Goal: Task Accomplishment & Management: Manage account settings

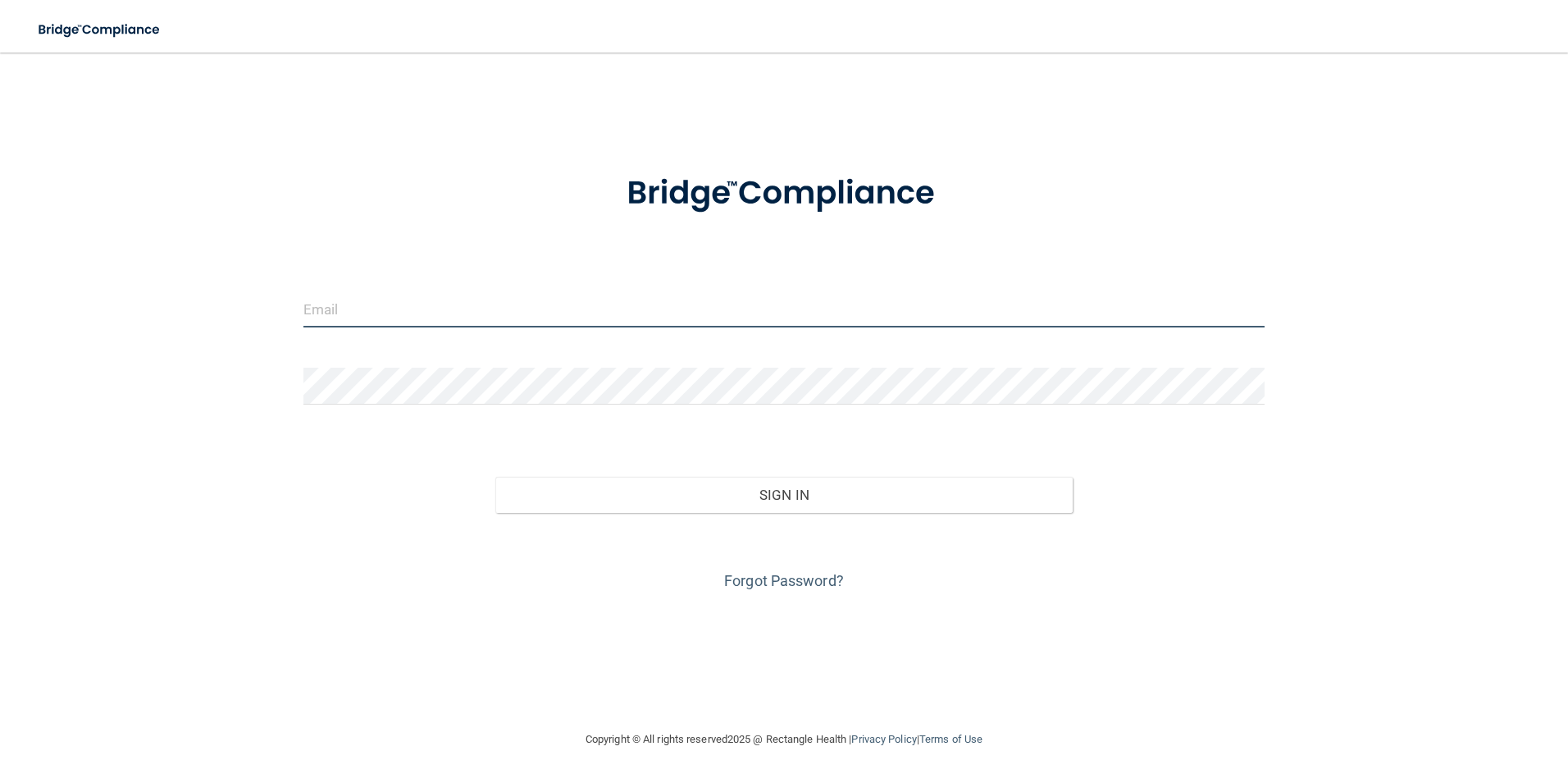
click at [473, 313] on input "email" at bounding box center [784, 309] width 962 height 37
type input "[EMAIL_ADDRESS][DOMAIN_NAME]"
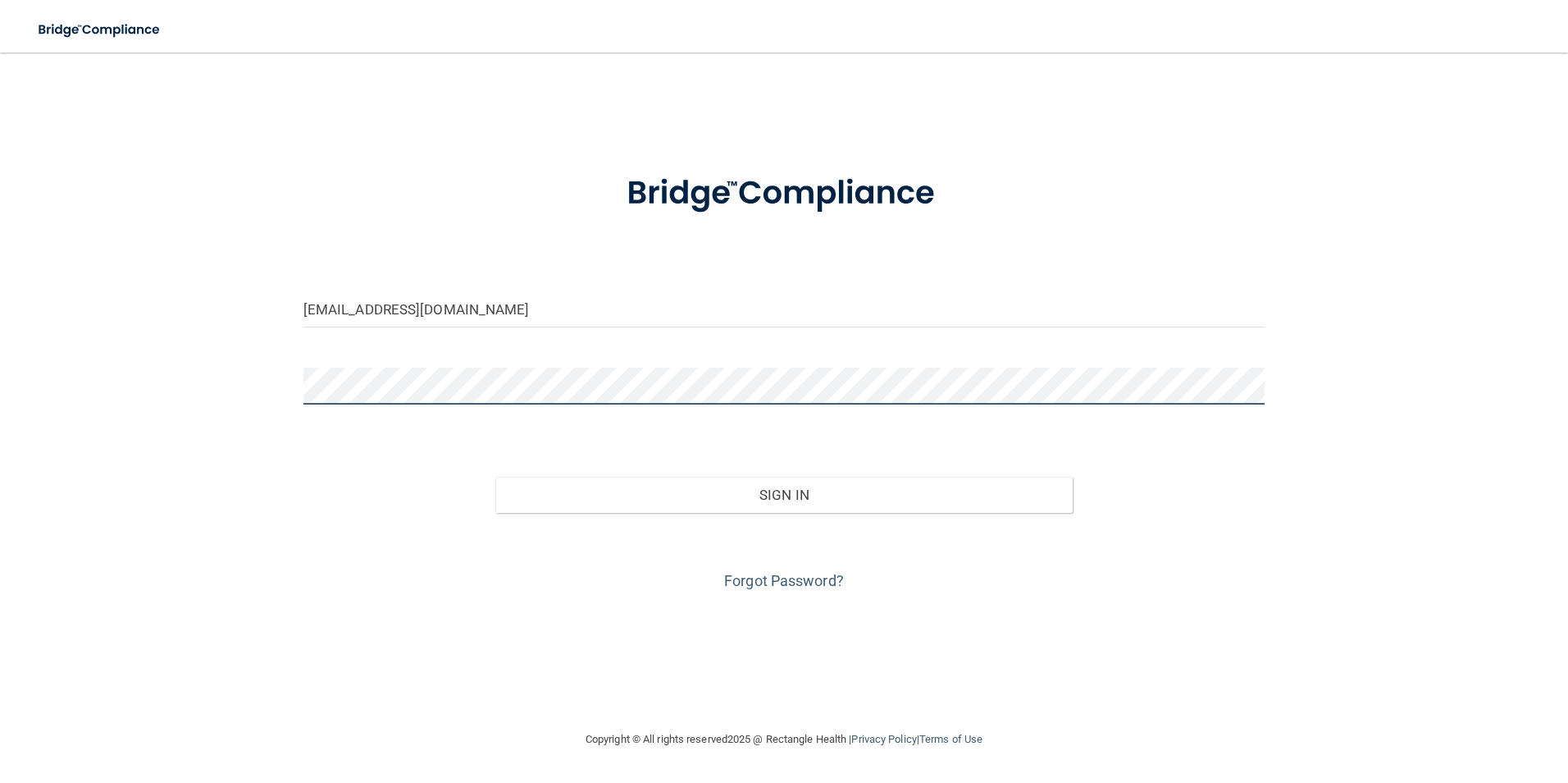
click at [496, 477] on button "Sign In" at bounding box center [784, 495] width 577 height 36
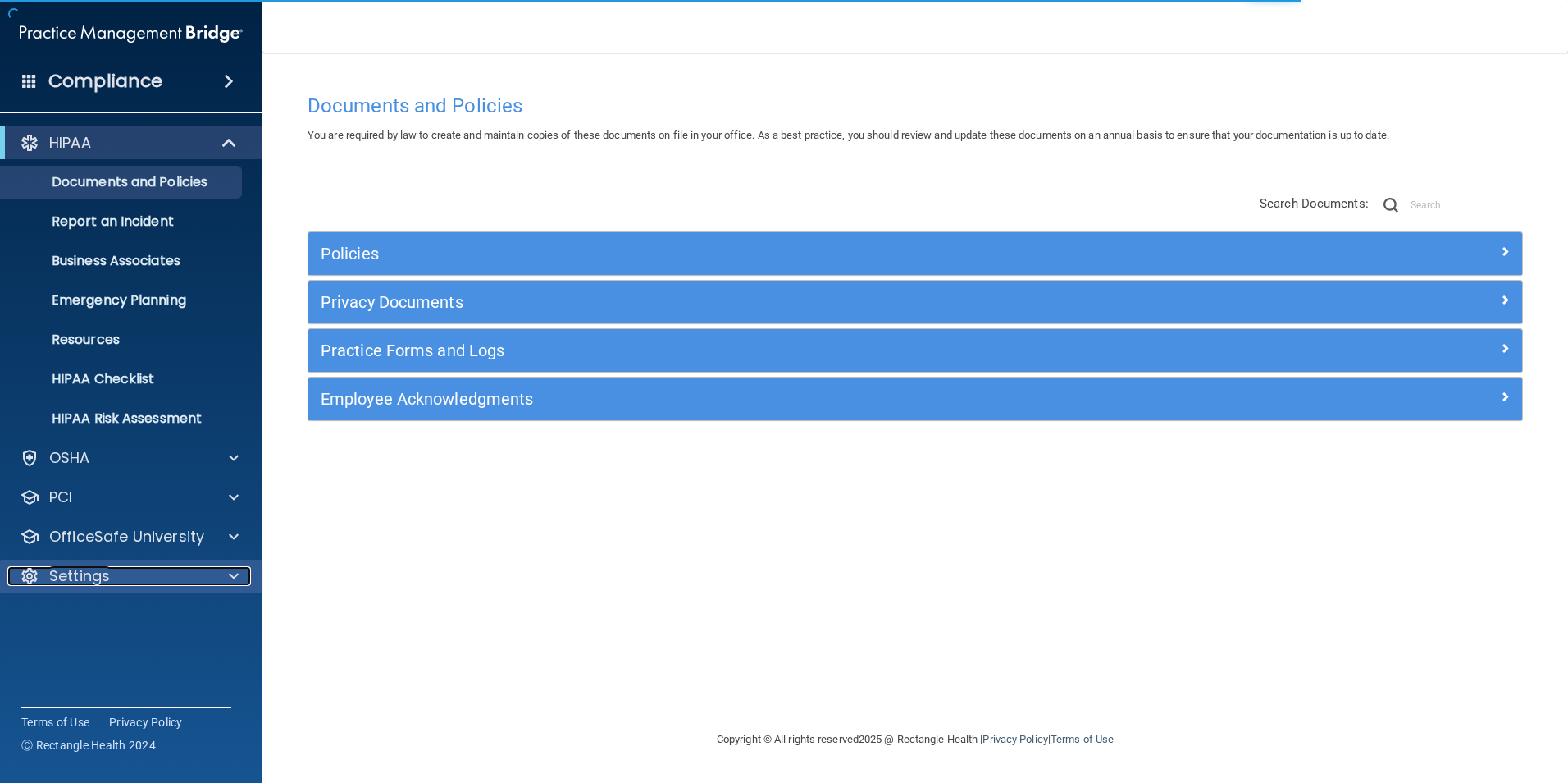
click at [118, 575] on div "Settings" at bounding box center [109, 576] width 204 height 20
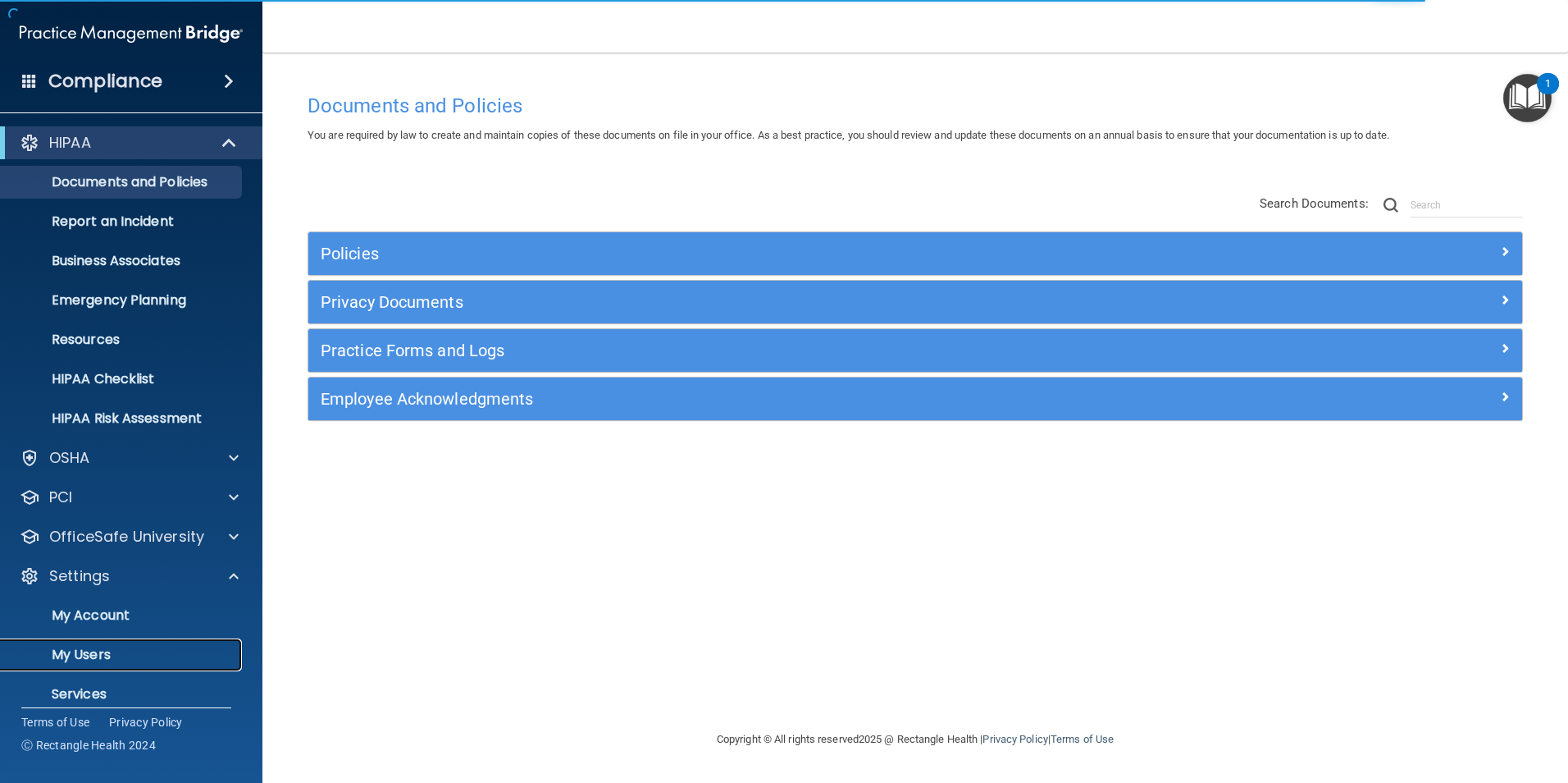
click at [89, 660] on p "My Users" at bounding box center [122, 654] width 224 height 17
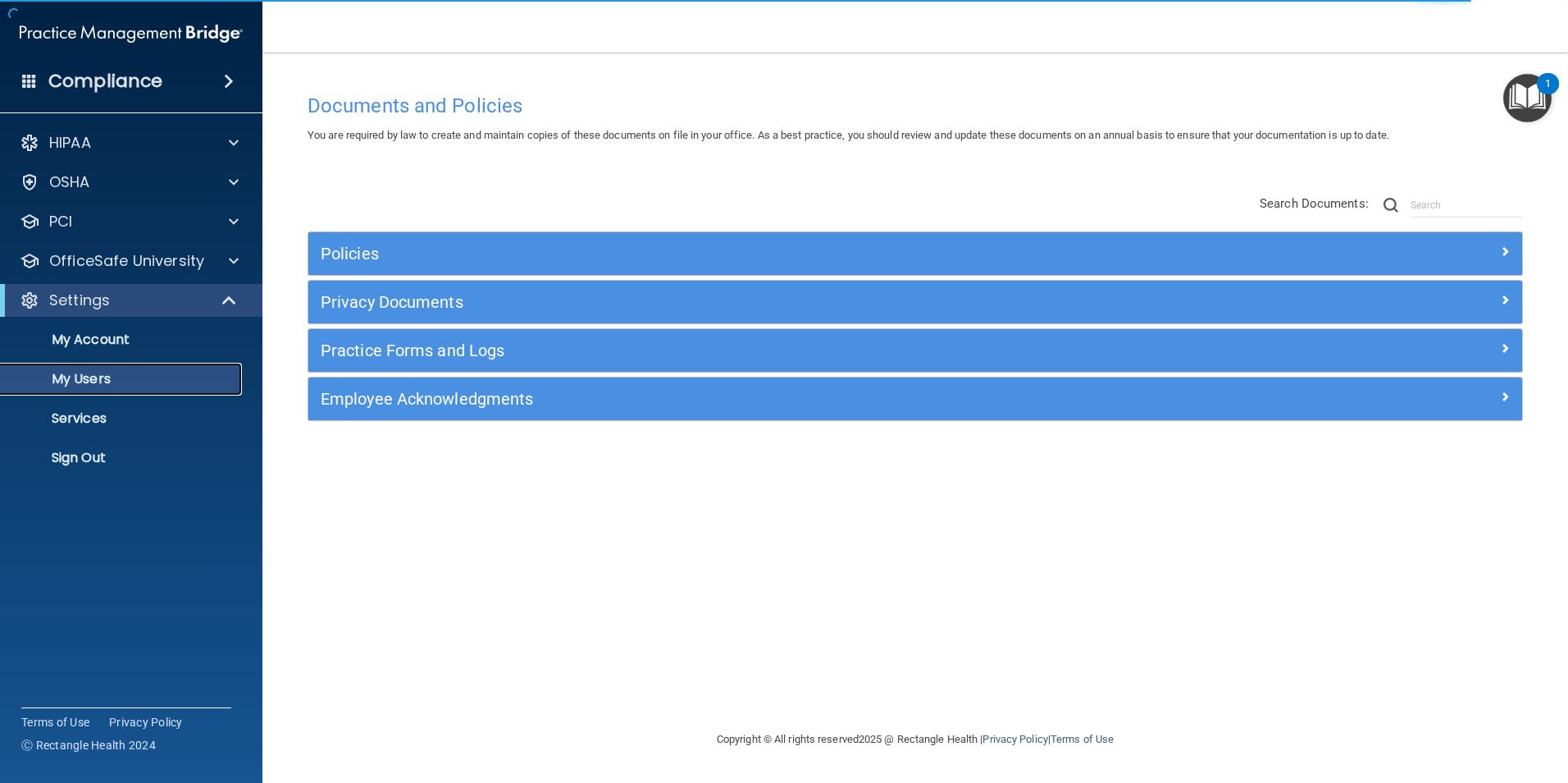
select select "20"
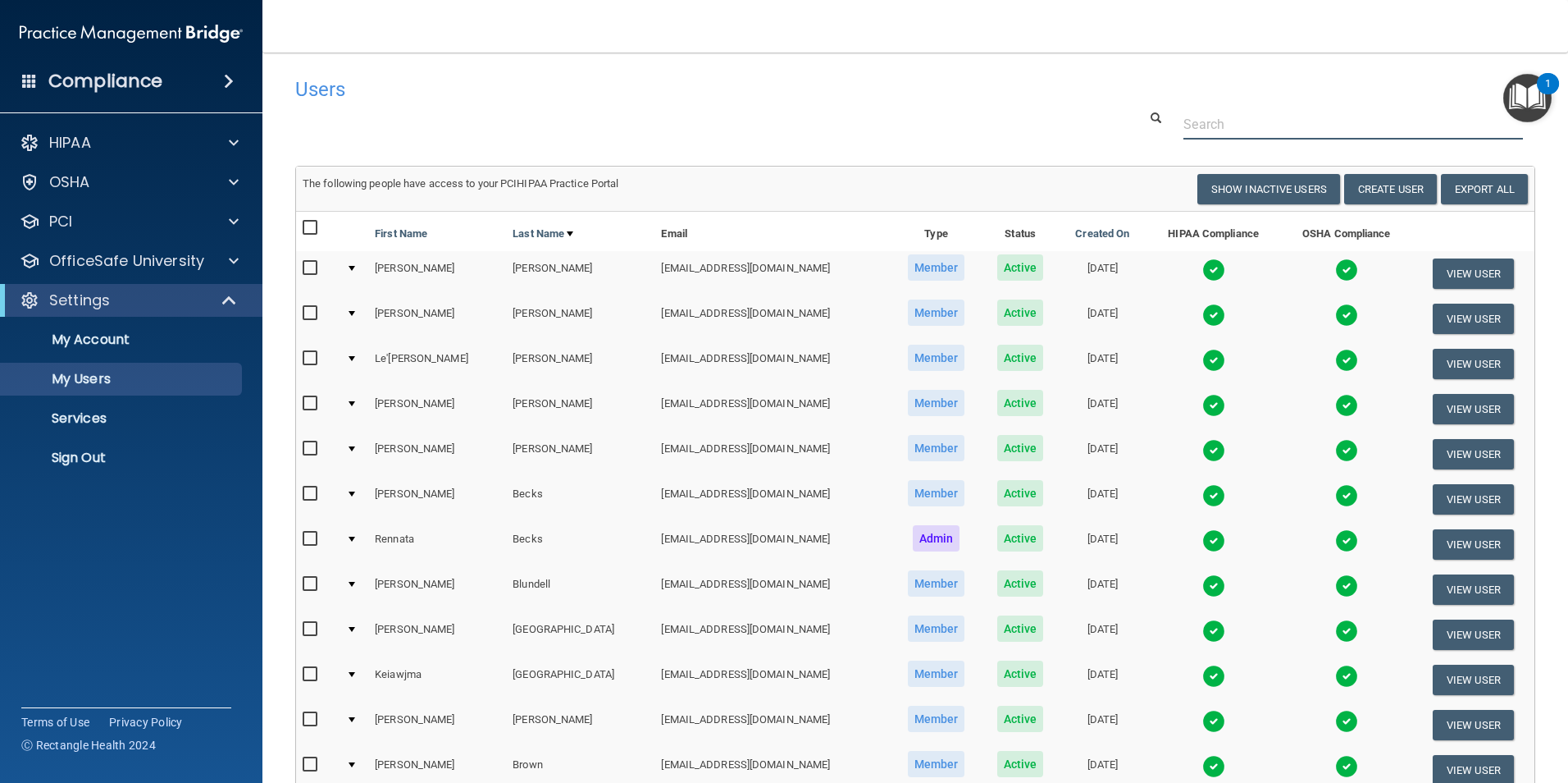
click at [1191, 112] on input "text" at bounding box center [1354, 124] width 340 height 31
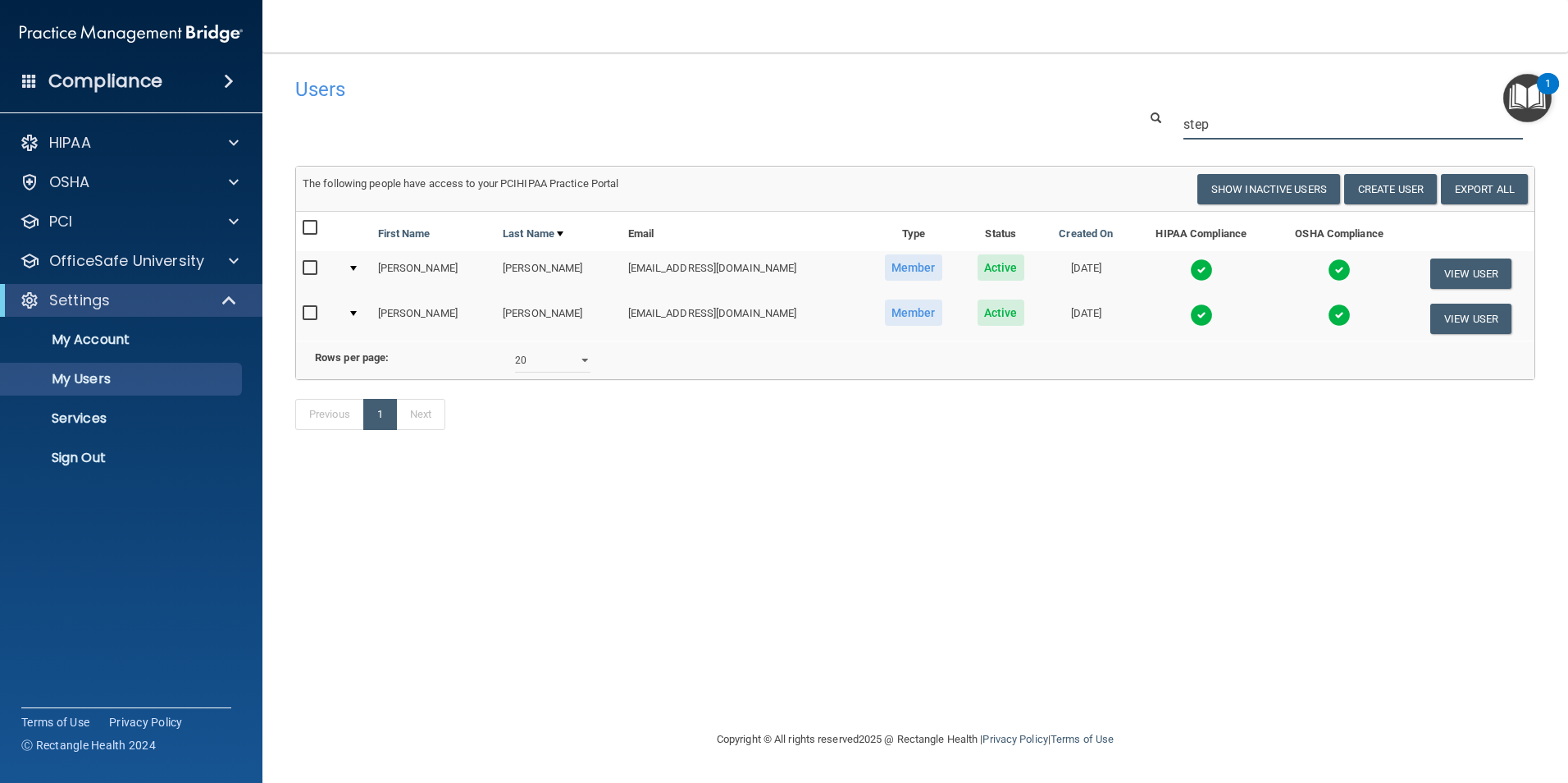
type input "step"
click at [1190, 306] on img at bounding box center [1202, 315] width 23 height 23
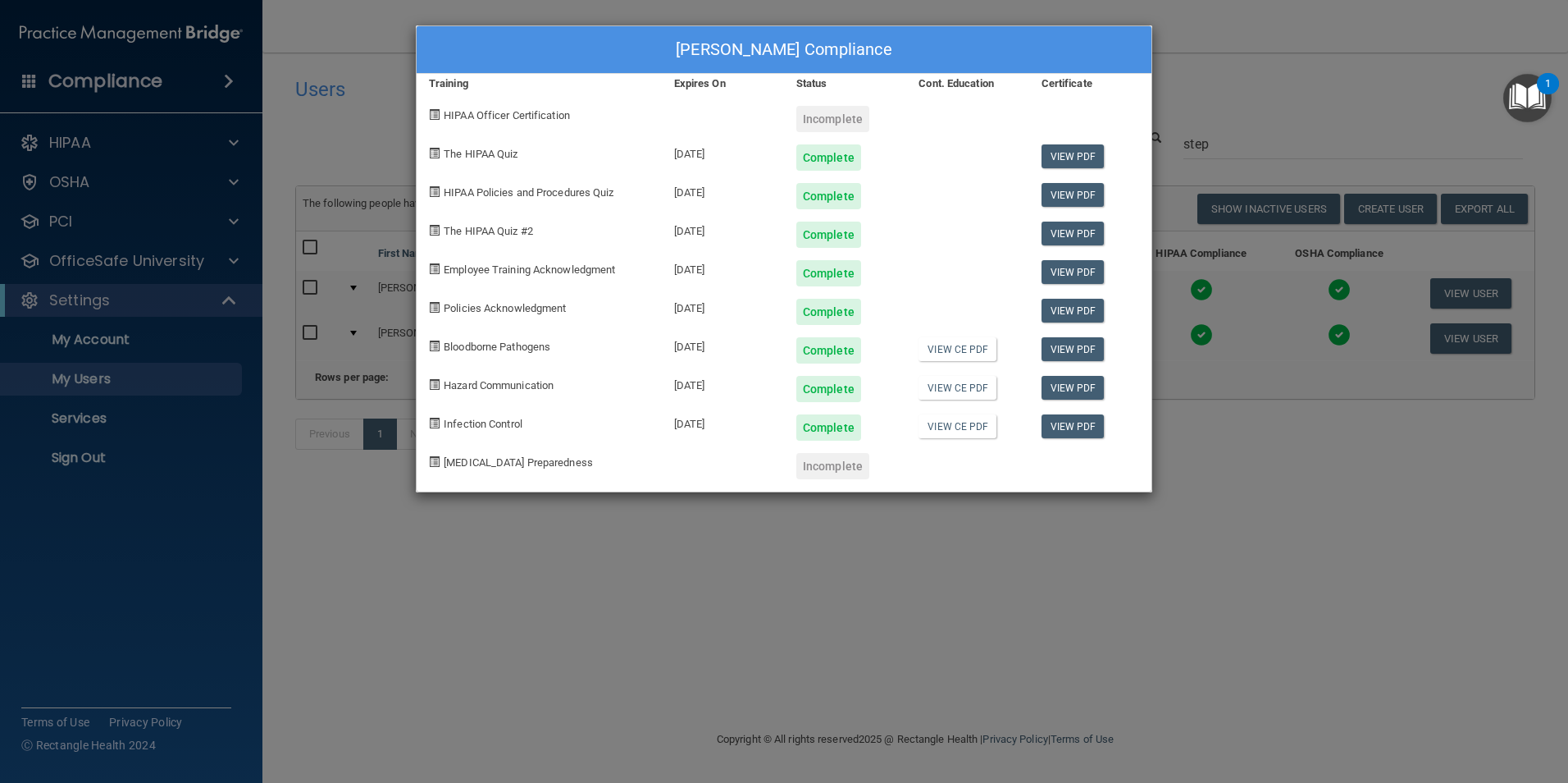
click at [1220, 597] on div "[PERSON_NAME] Compliance Training Expires On Status Cont. Education Certificate…" at bounding box center [784, 391] width 1568 height 783
